Goal: Consume media (video, audio)

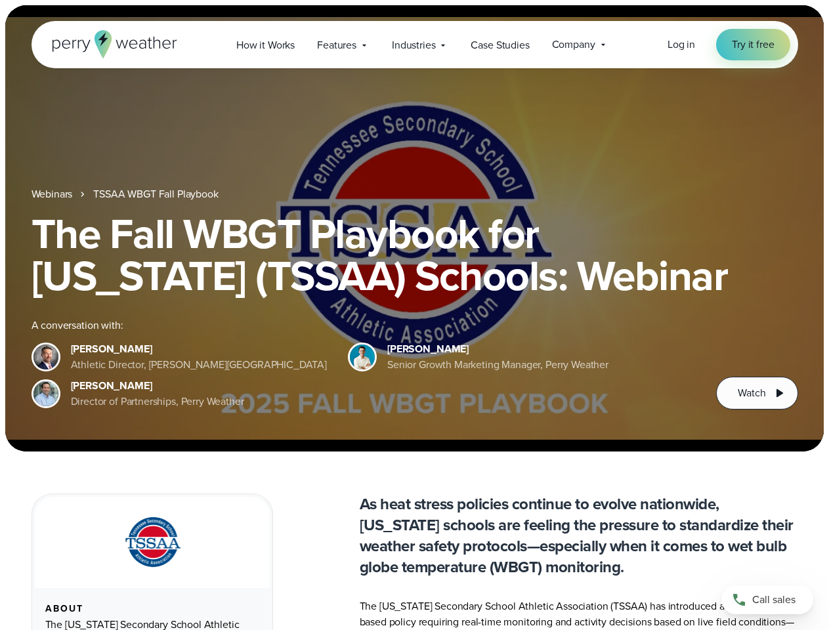
click at [414, 315] on div "The Fall WBGT Playbook for [US_STATE] (TSSAA) Schools: Webinar A conversation w…" at bounding box center [415, 311] width 767 height 197
click at [414, 45] on span "Industries" at bounding box center [413, 45] width 43 height 16
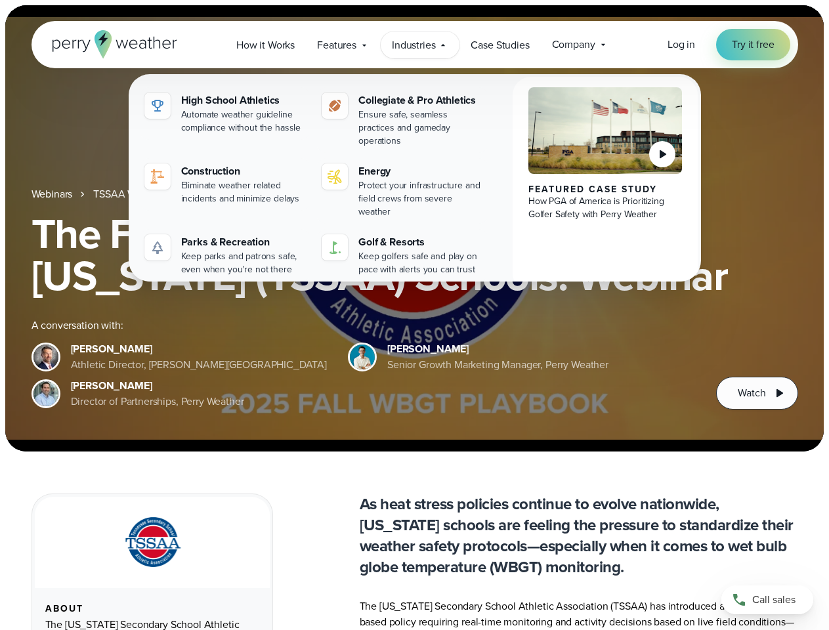
click at [414, 228] on h1 "The Fall WBGT Playbook for [US_STATE] (TSSAA) Schools: Webinar" at bounding box center [415, 255] width 767 height 84
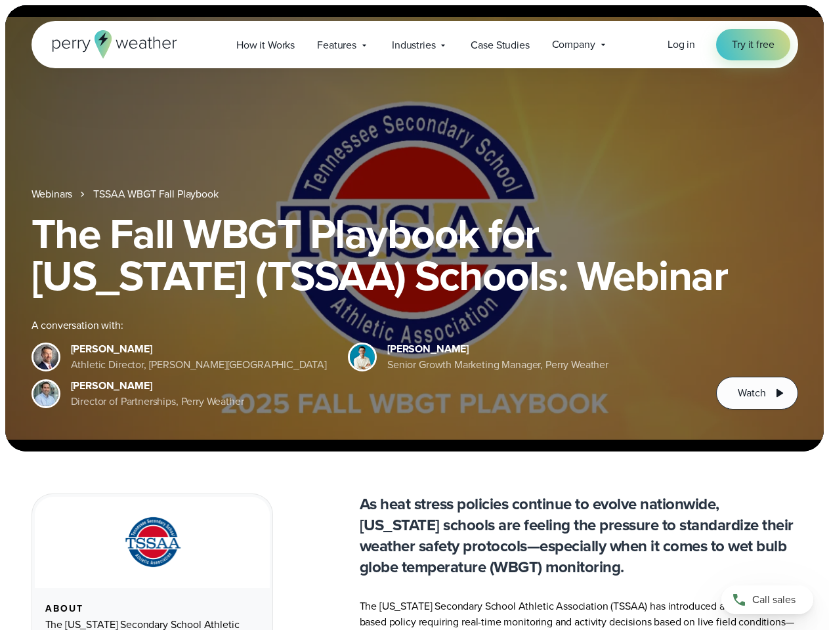
click at [157, 194] on link "TSSAA WBGT Fall Playbook" at bounding box center [155, 194] width 125 height 16
click at [757, 393] on span "Watch" at bounding box center [752, 393] width 28 height 16
